Goal: Task Accomplishment & Management: Use online tool/utility

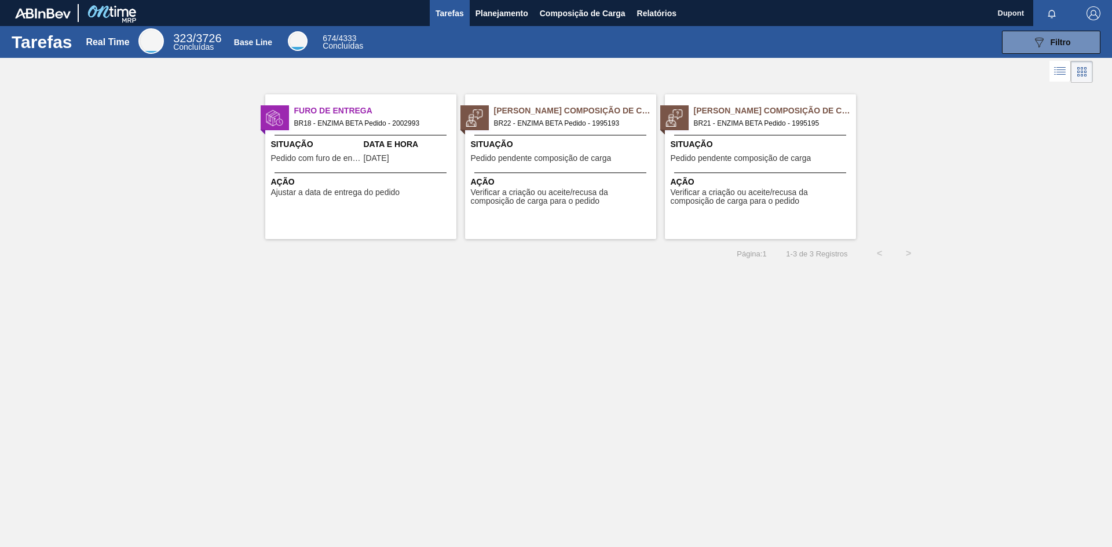
click at [577, 157] on span "Pedido pendente composição de carga" at bounding box center [541, 158] width 141 height 9
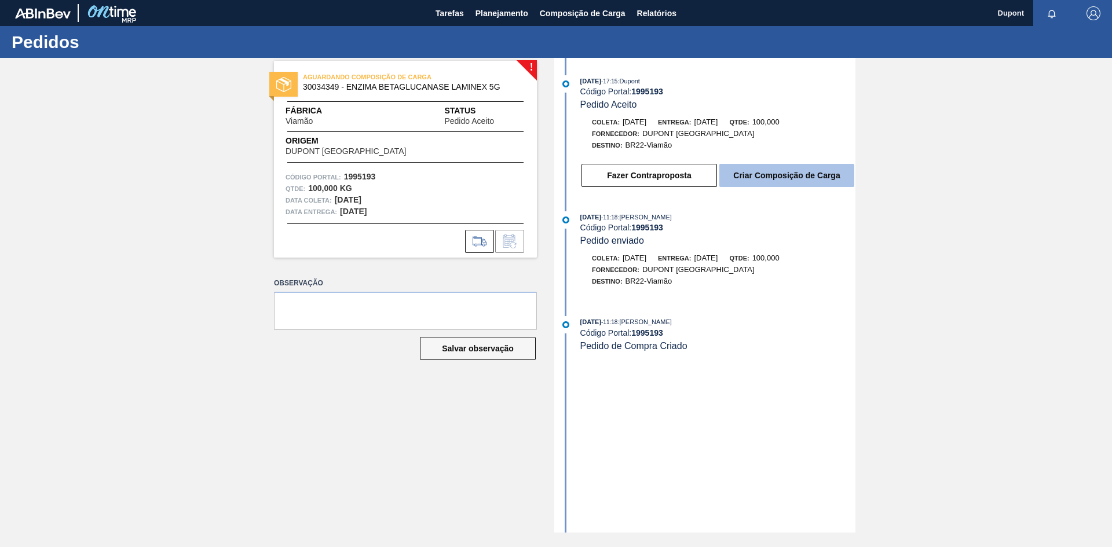
click at [766, 178] on button "Criar Composição de Carga" at bounding box center [786, 175] width 135 height 23
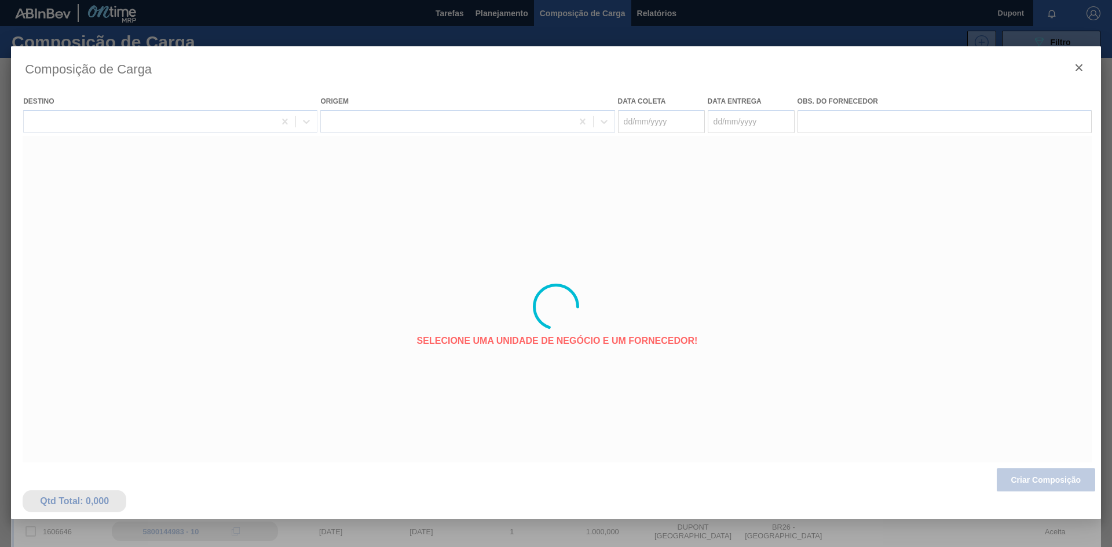
type coleta "[DATE]"
type entrega "[DATE]"
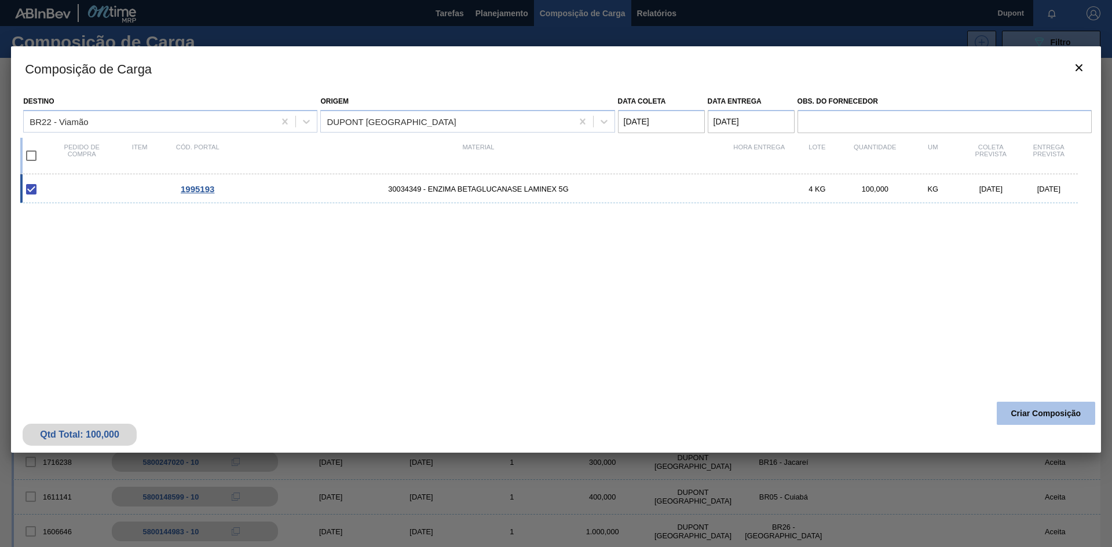
click at [1057, 411] on button "Criar Composição" at bounding box center [1045, 413] width 98 height 23
click at [1084, 61] on icon "botão de ícone" at bounding box center [1079, 68] width 14 height 14
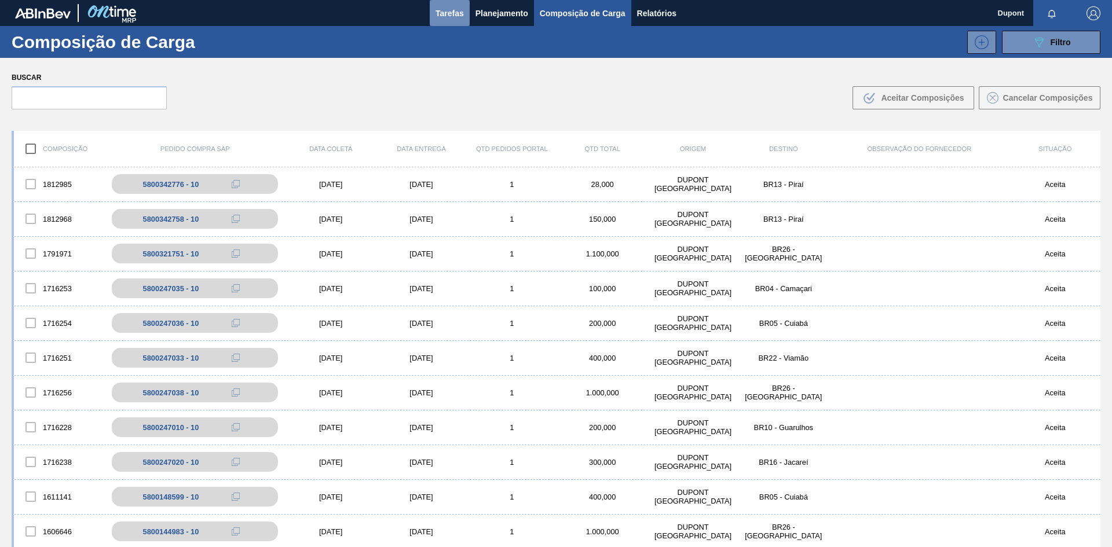
click at [445, 11] on span "Tarefas" at bounding box center [449, 13] width 28 height 14
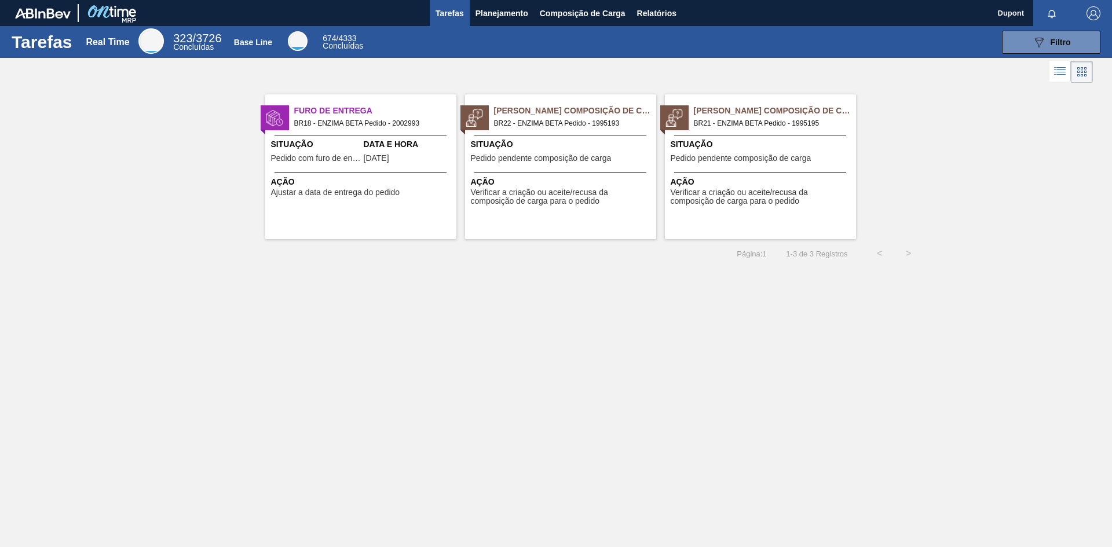
click at [777, 185] on span "Ação" at bounding box center [761, 182] width 182 height 12
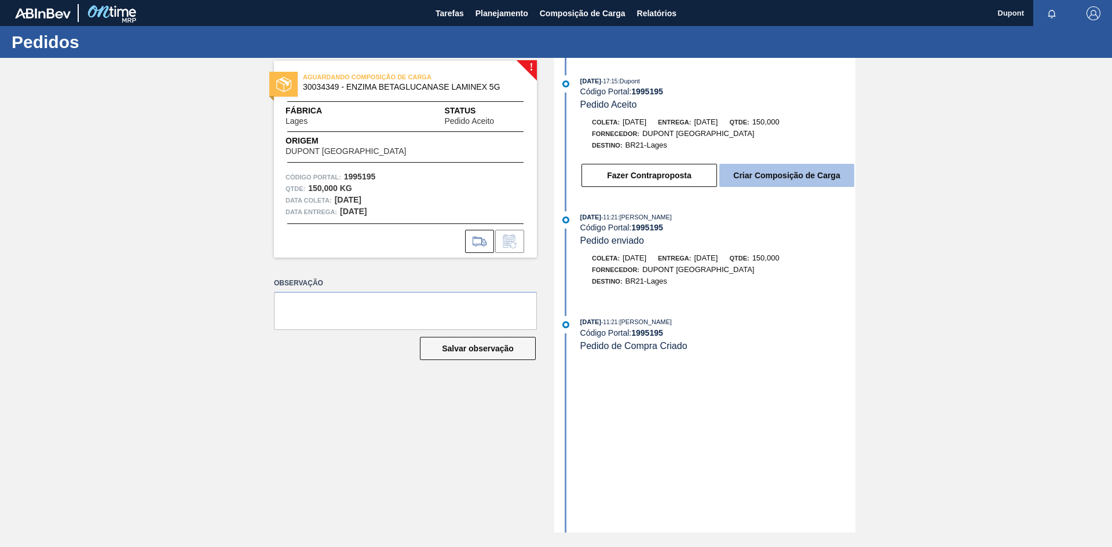
click at [797, 173] on button "Criar Composição de Carga" at bounding box center [786, 175] width 135 height 23
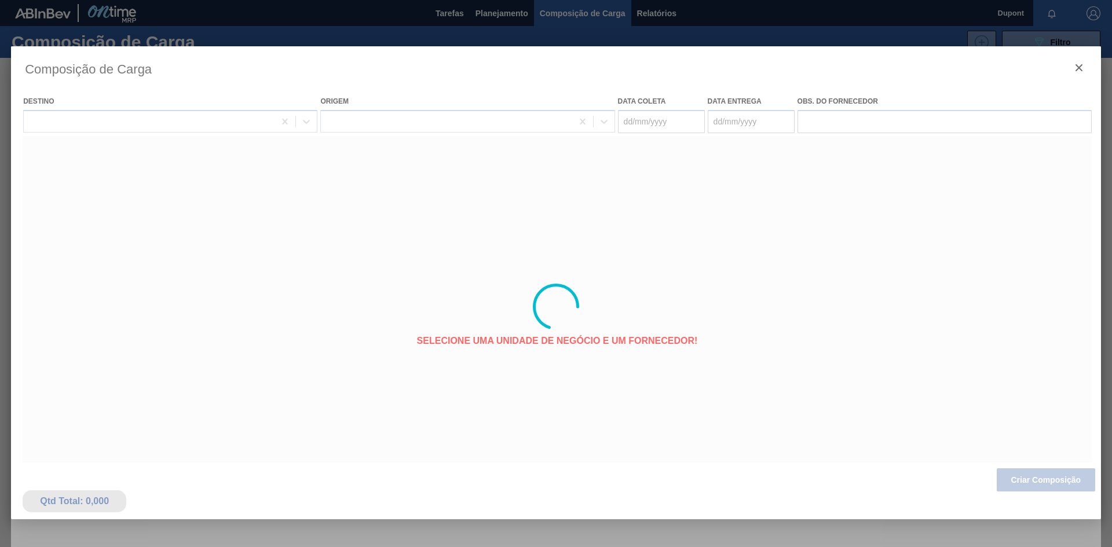
type coleta "[DATE]"
type entrega "[DATE]"
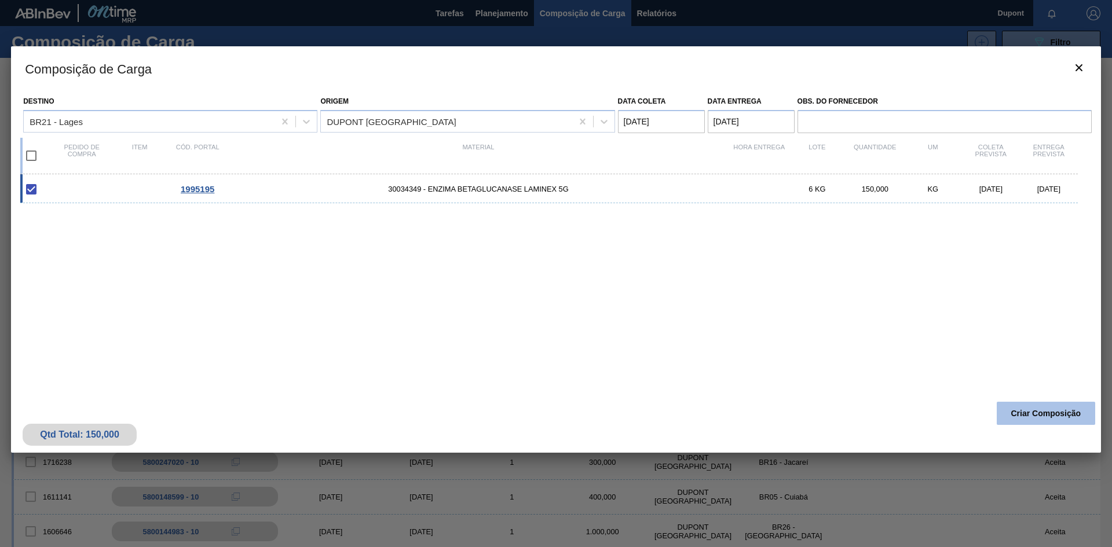
click at [1016, 415] on button "Criar Composição" at bounding box center [1045, 413] width 98 height 23
click at [1080, 67] on icon "botão de ícone" at bounding box center [1079, 68] width 14 height 14
